Goal: Information Seeking & Learning: Learn about a topic

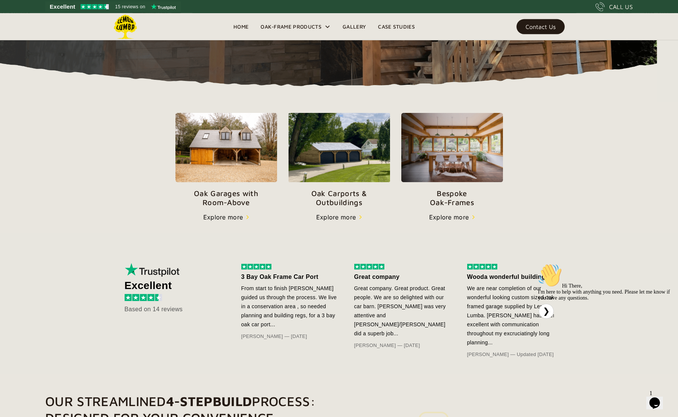
scroll to position [199, 0]
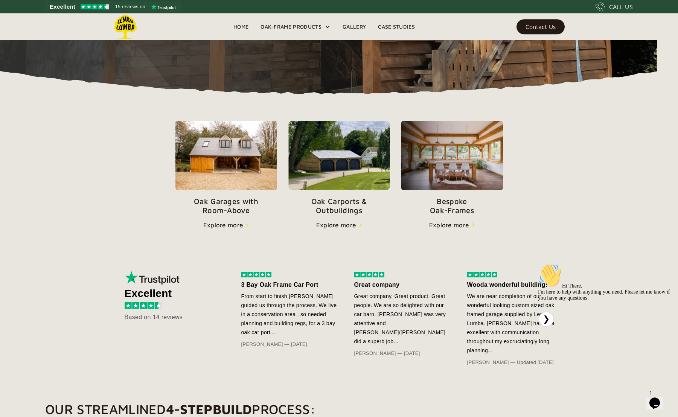
click at [373, 159] on img at bounding box center [340, 155] width 102 height 69
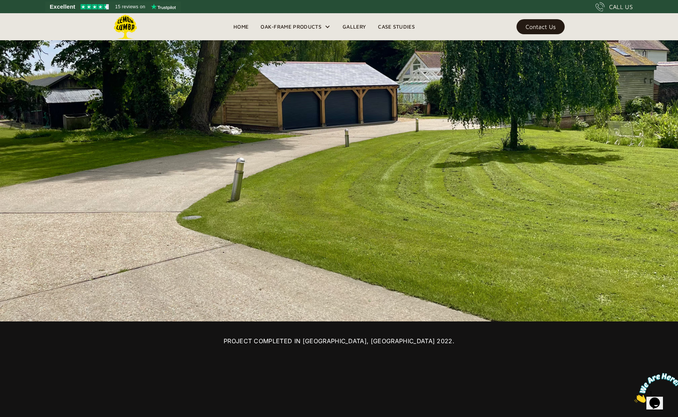
scroll to position [645, 0]
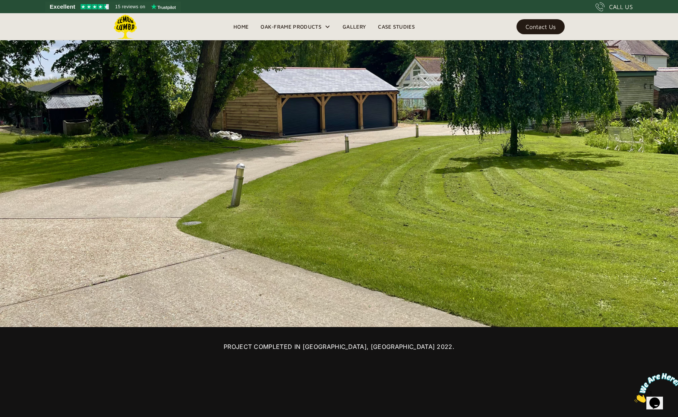
click at [539, 26] on div "Contact Us" at bounding box center [541, 26] width 30 height 5
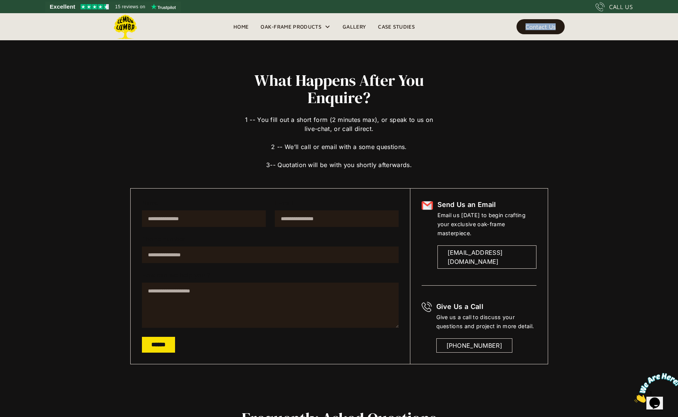
click at [678, 23] on html "Excellent 15 reviews on CALL US Home Oak-Frame Products Oak Carports & Outbuild…" at bounding box center [339, 414] width 678 height 828
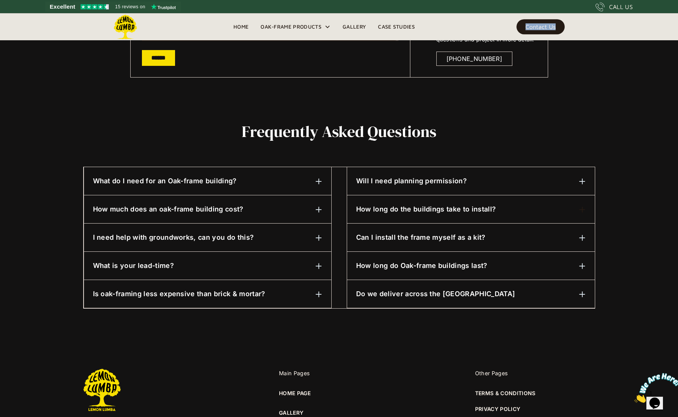
scroll to position [290, 0]
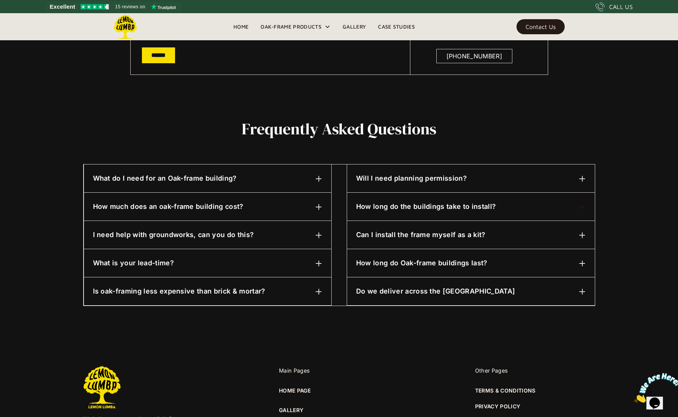
drag, startPoint x: 304, startPoint y: 236, endPoint x: 324, endPoint y: 236, distance: 20.0
click at [305, 236] on div "I need help with groundworks, can you do this?" at bounding box center [207, 235] width 229 height 10
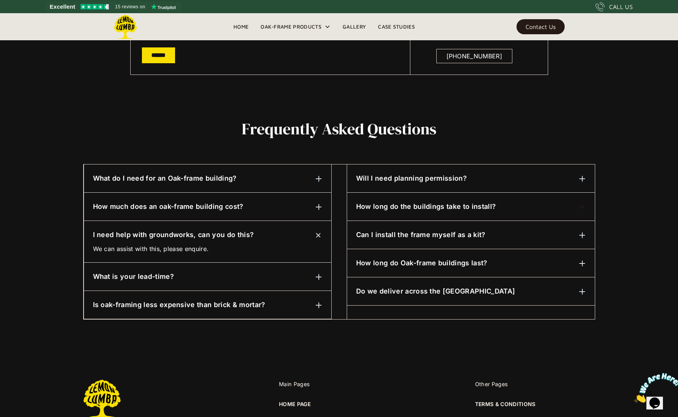
click at [414, 231] on div "Can I install the frame myself as a kit? Absolutely. However, we always recomme…" at bounding box center [471, 235] width 248 height 28
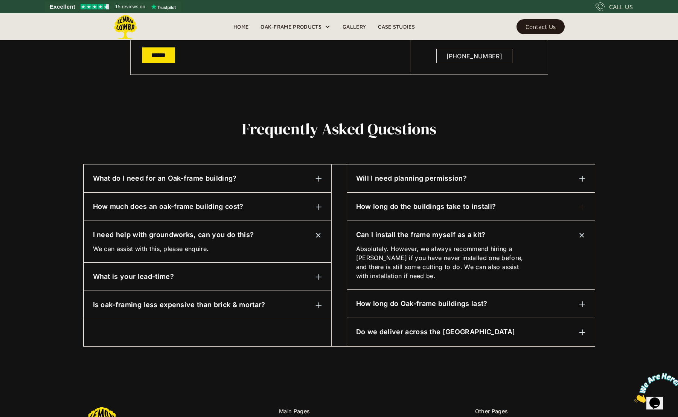
click at [406, 208] on h6 "How long do the buildings take to install?" at bounding box center [426, 207] width 140 height 10
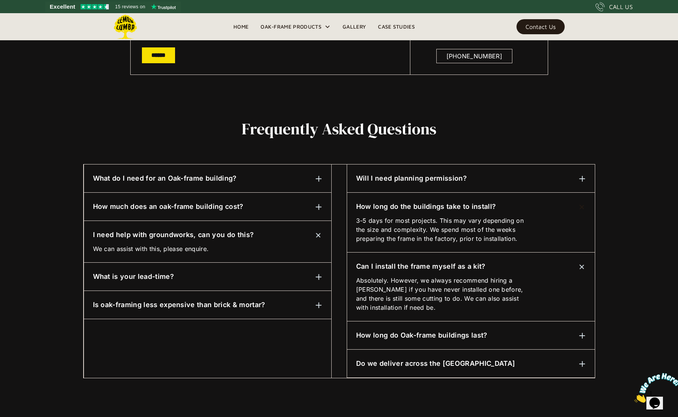
click at [395, 179] on h6 "Will I need planning permission?" at bounding box center [411, 179] width 111 height 10
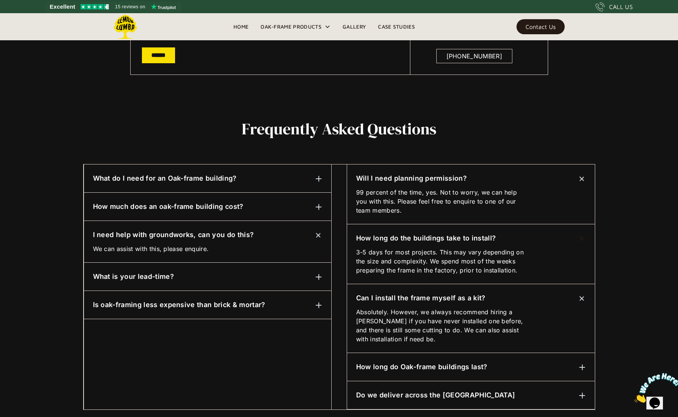
click at [172, 179] on h6 "What do I need for an Oak-frame building?" at bounding box center [165, 179] width 144 height 10
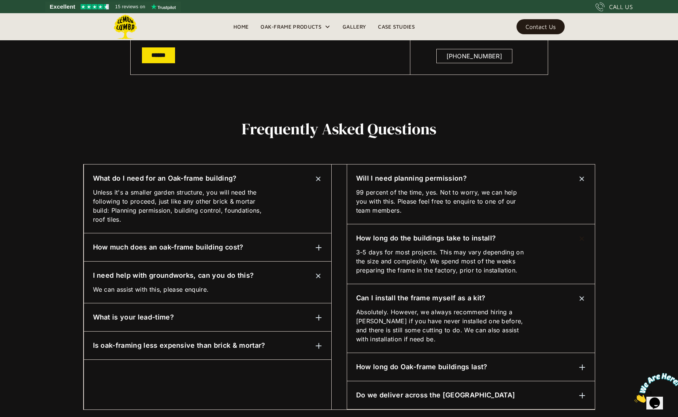
click at [168, 249] on h6 "How much does an oak-frame building cost?" at bounding box center [168, 248] width 151 height 10
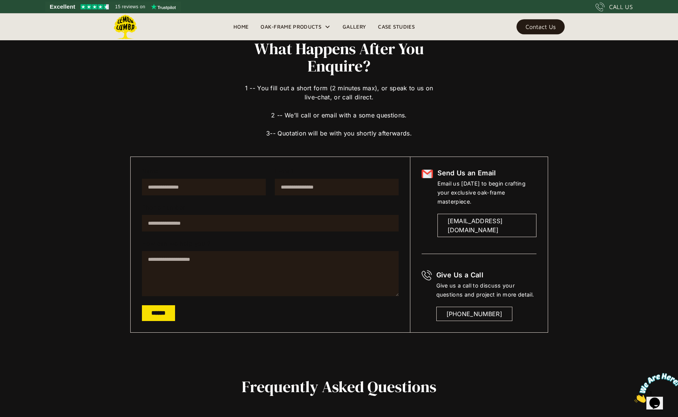
scroll to position [0, 0]
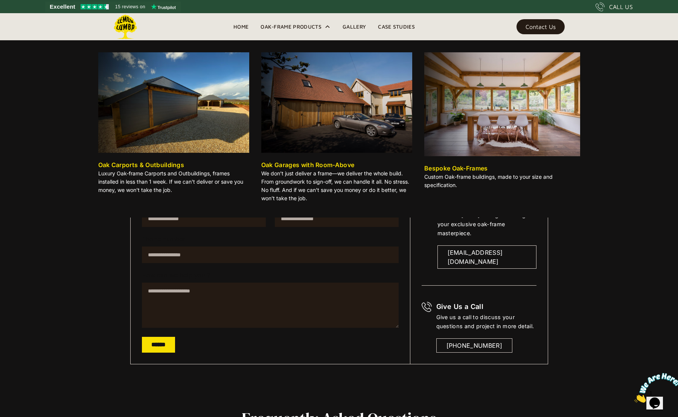
click at [232, 106] on img at bounding box center [173, 102] width 151 height 101
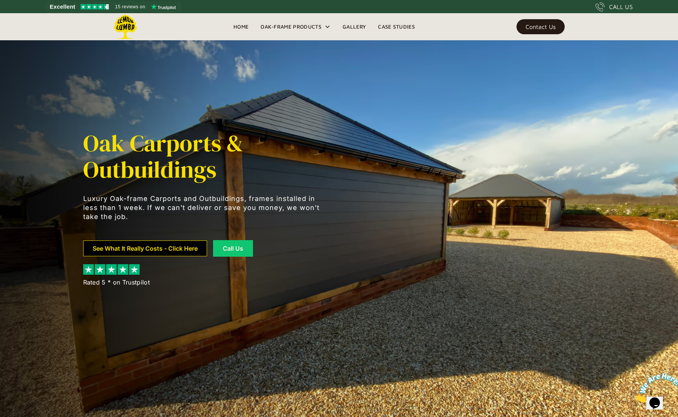
click at [172, 246] on link "See What It Really Costs - Click Here" at bounding box center [145, 249] width 124 height 16
